Goal: Find specific page/section: Find specific page/section

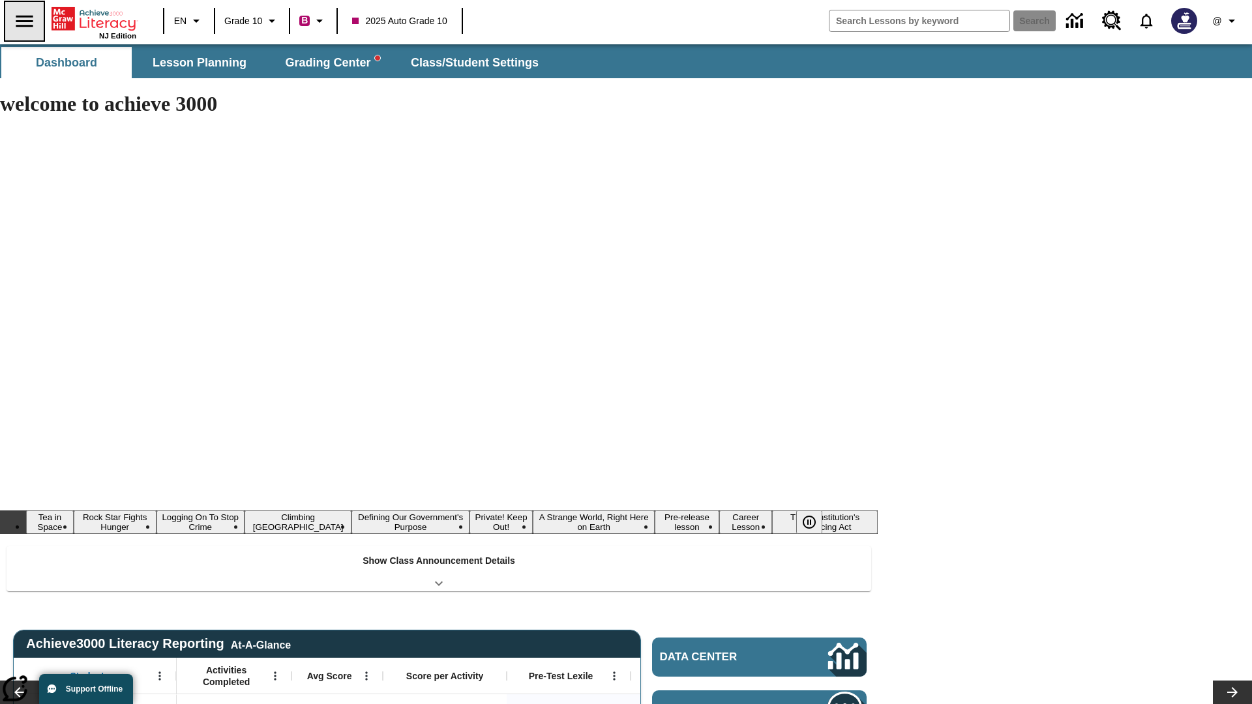
click at [24, 21] on icon "Open side menu" at bounding box center [24, 21] width 17 height 12
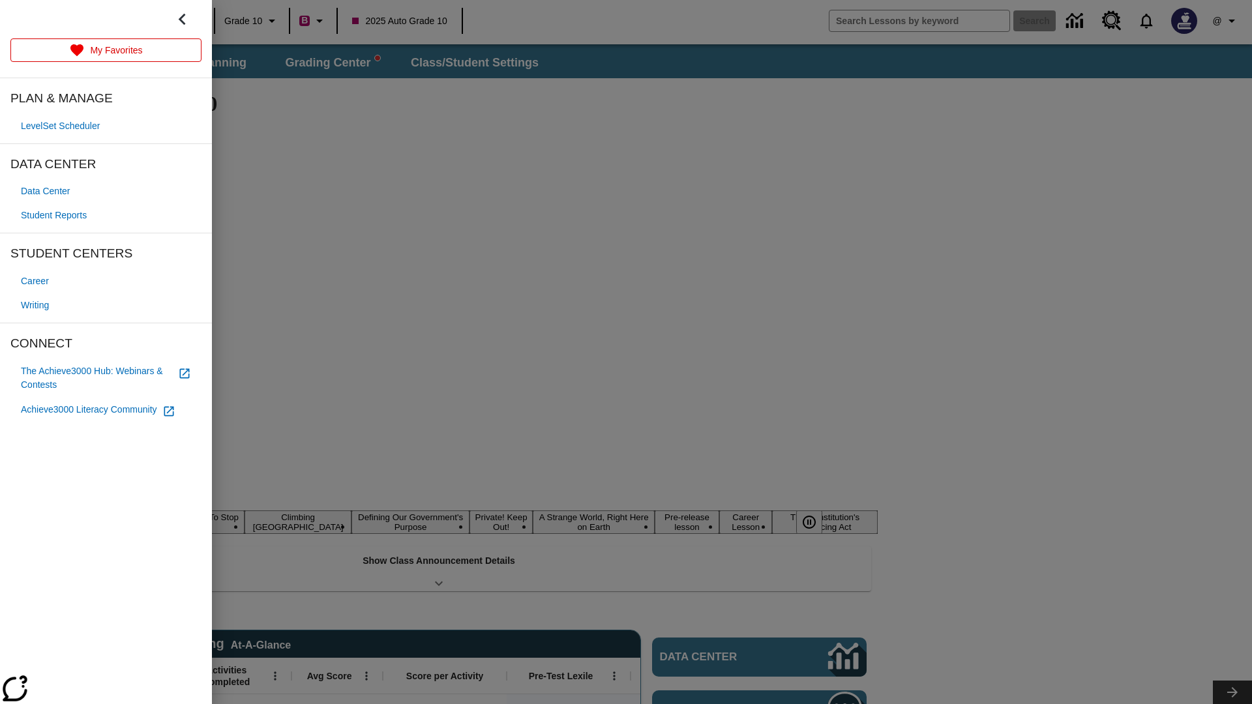
click at [56, 215] on span "Student Reports" at bounding box center [54, 216] width 66 height 14
